Goal: Task Accomplishment & Management: Manage account settings

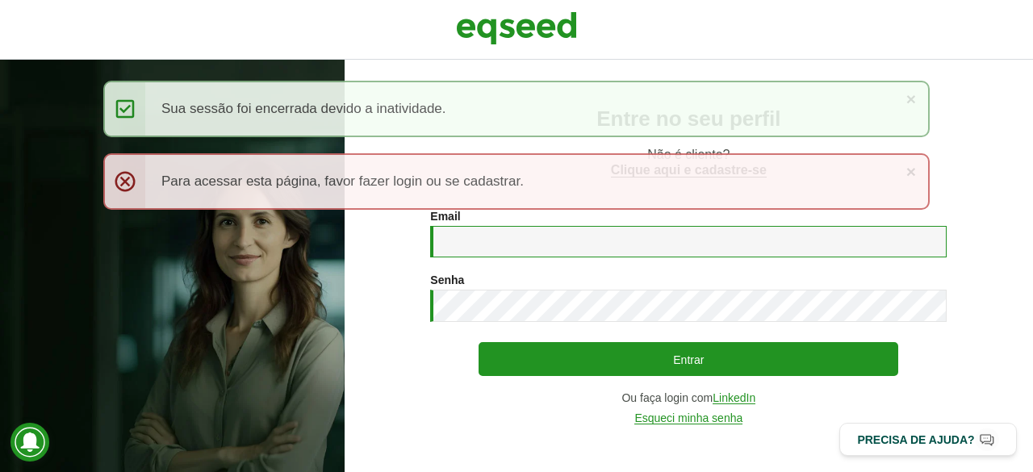
click at [501, 249] on input "Email *" at bounding box center [688, 241] width 517 height 31
type input "**********"
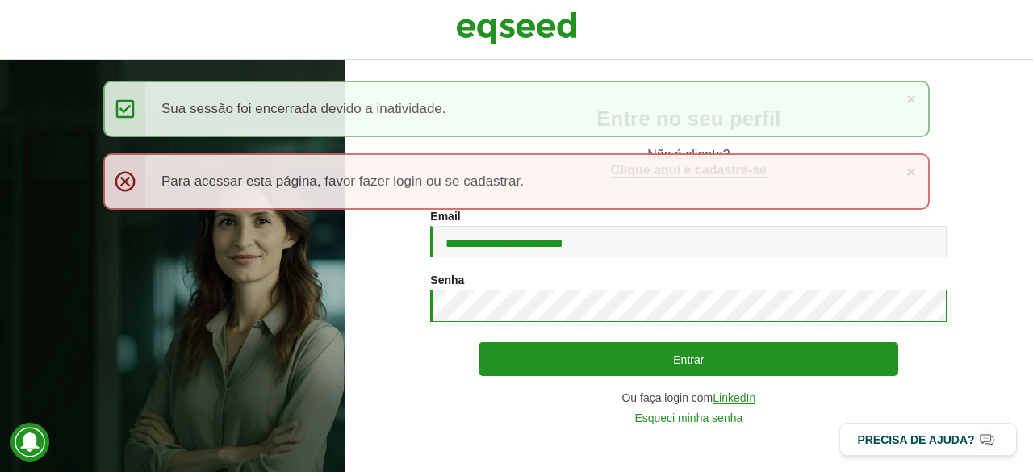
click at [479, 342] on button "Entrar" at bounding box center [689, 359] width 420 height 34
